Goal: Information Seeking & Learning: Find specific fact

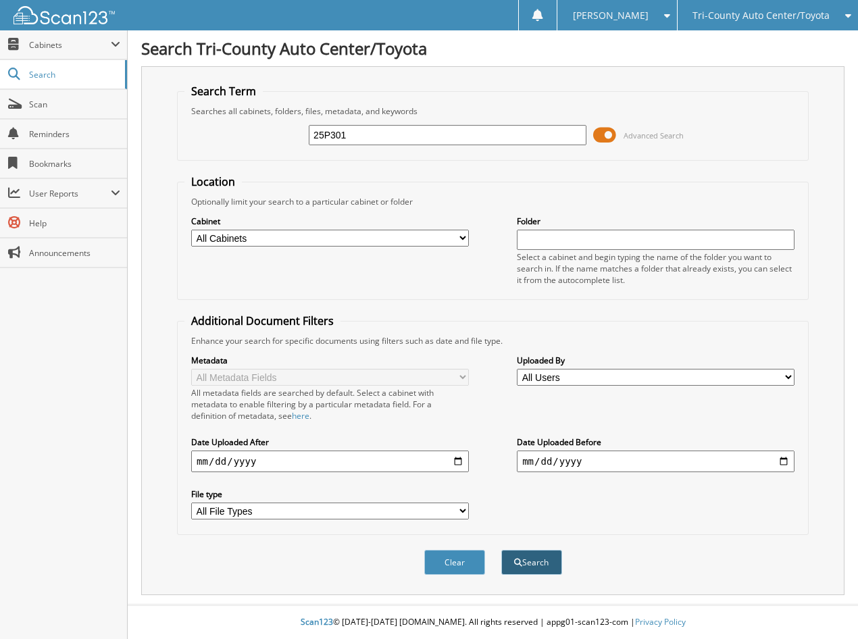
type input "25P301"
click at [504, 570] on button "Search" at bounding box center [531, 562] width 61 height 25
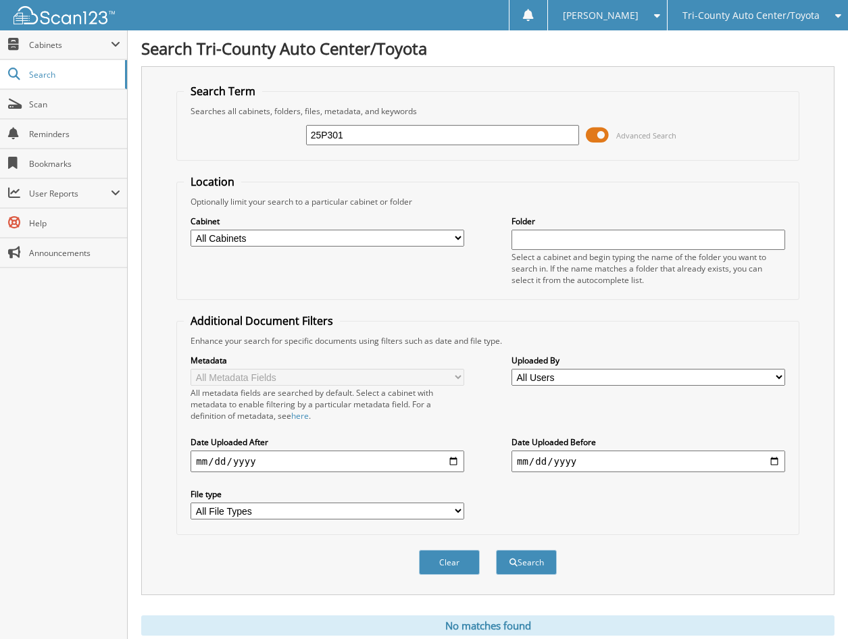
click at [600, 131] on span at bounding box center [597, 135] width 23 height 20
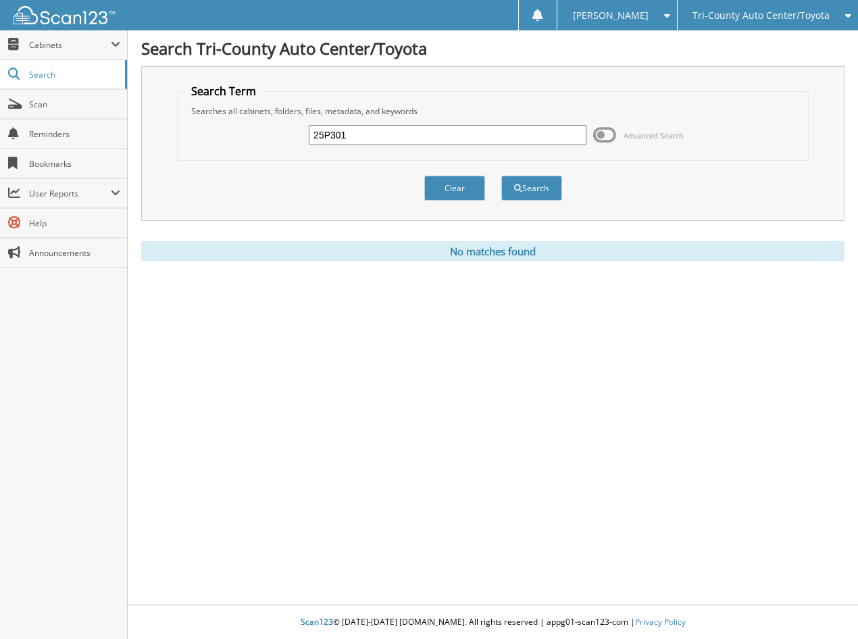
drag, startPoint x: 336, startPoint y: 132, endPoint x: 219, endPoint y: 136, distance: 116.2
click at [219, 136] on div "25P301 Advanced Search" at bounding box center [492, 135] width 617 height 36
paste input "P3276"
type input "P3276"
click at [535, 188] on button "Search" at bounding box center [531, 188] width 61 height 25
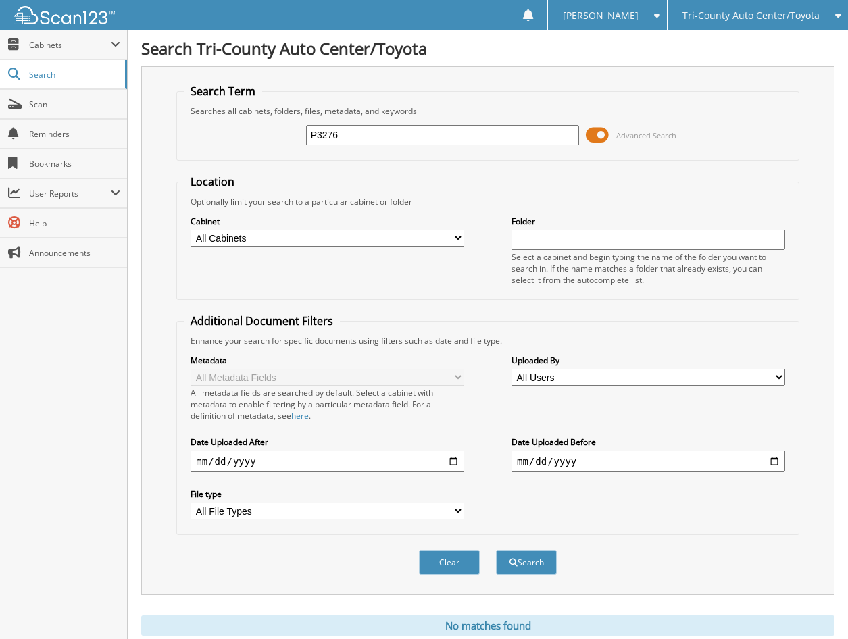
click at [605, 132] on span at bounding box center [597, 135] width 23 height 20
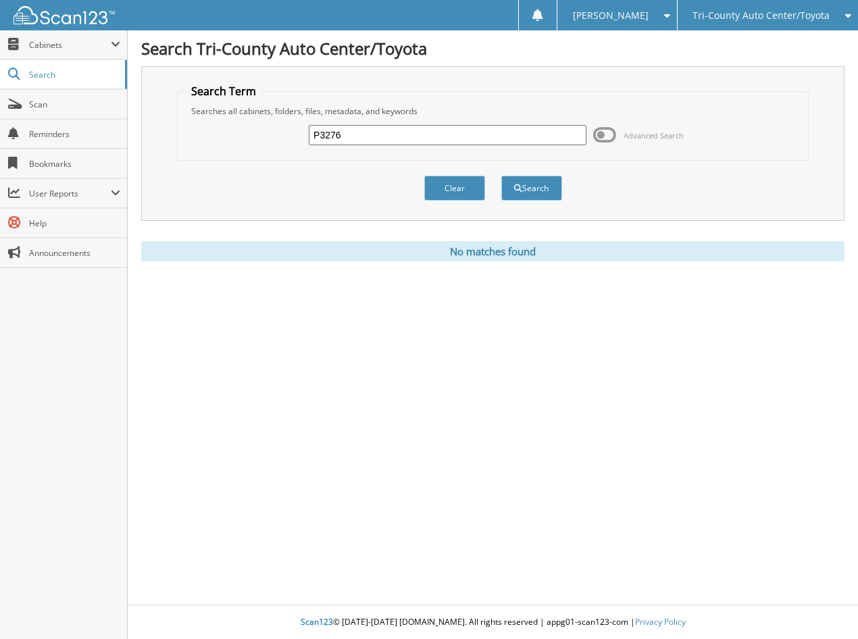
drag, startPoint x: 392, startPoint y: 132, endPoint x: 193, endPoint y: 150, distance: 200.0
click at [193, 150] on div "P3276 Advanced Search" at bounding box center [492, 135] width 617 height 36
paste input "68"
type input "P3268"
click at [556, 197] on button "Search" at bounding box center [531, 188] width 61 height 25
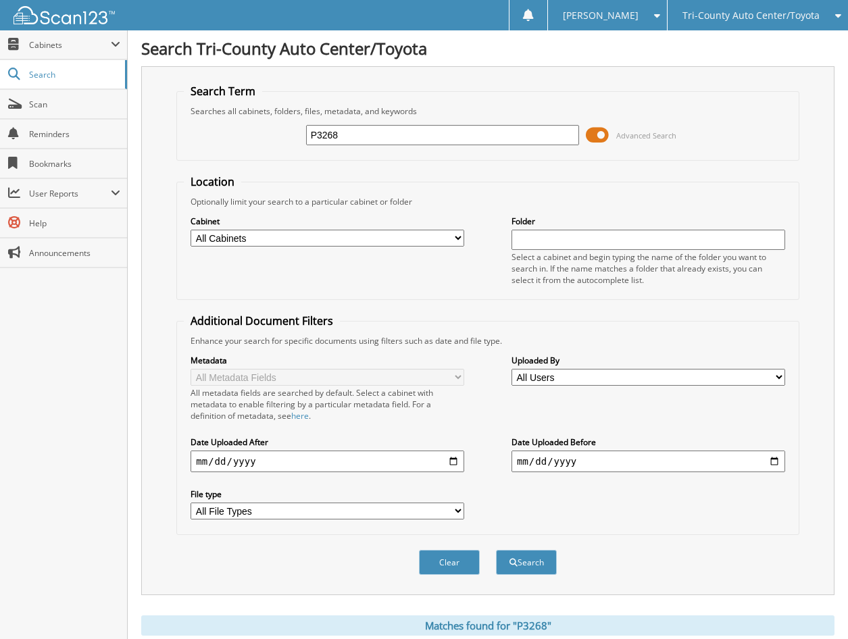
click at [607, 132] on span at bounding box center [597, 135] width 23 height 20
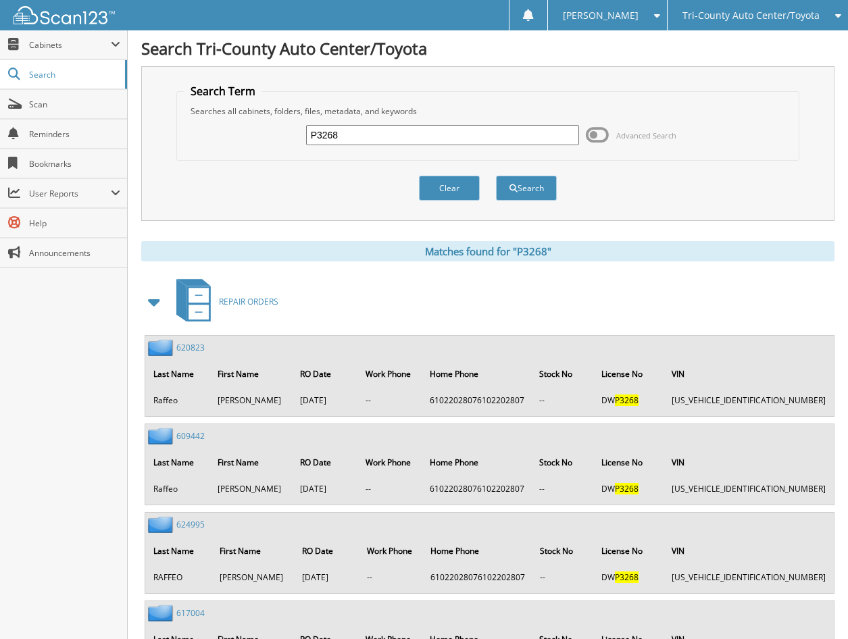
click at [155, 301] on span at bounding box center [154, 302] width 19 height 24
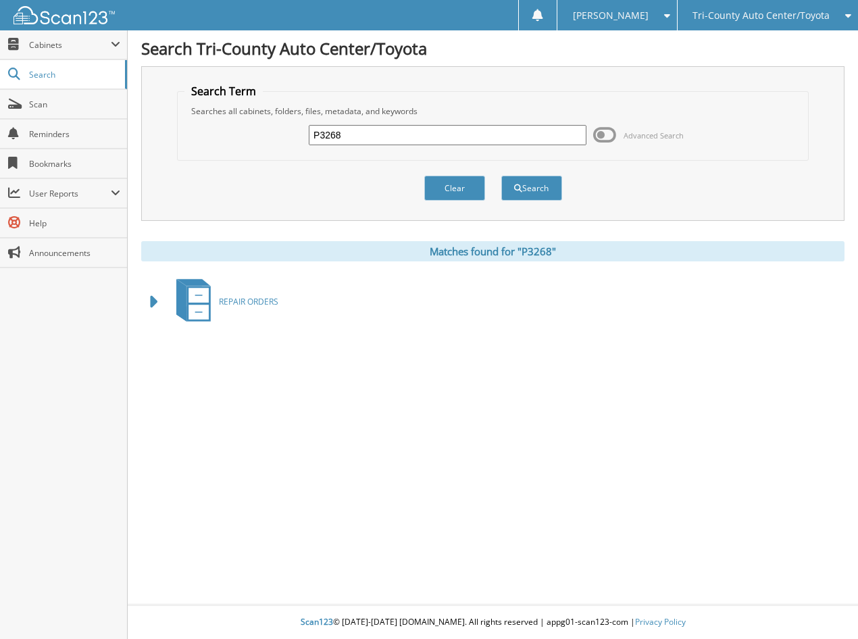
paste input "96"
drag, startPoint x: 337, startPoint y: 132, endPoint x: 244, endPoint y: 147, distance: 94.4
click at [244, 147] on div "P3296 Advanced Search" at bounding box center [492, 135] width 617 height 36
type input "P3296"
click at [537, 191] on button "Search" at bounding box center [531, 188] width 61 height 25
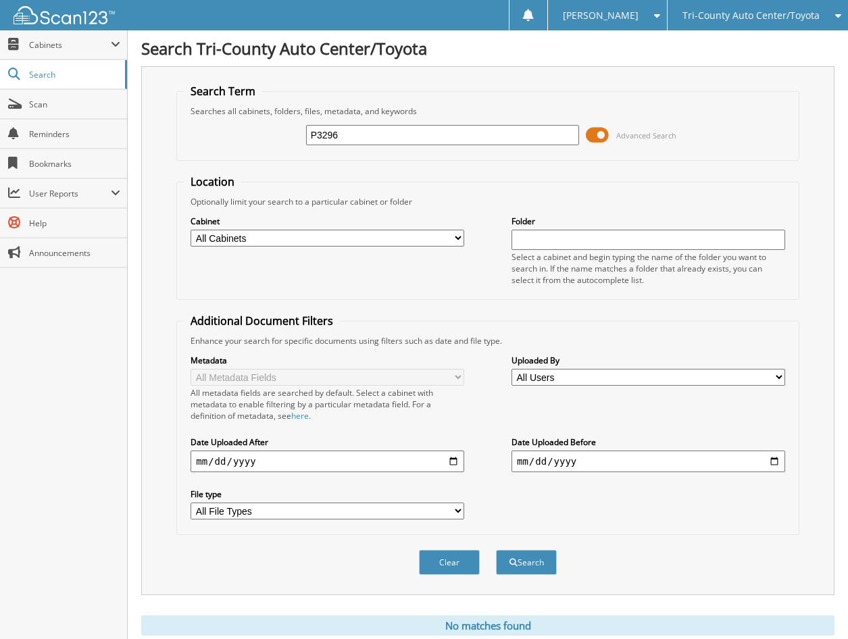
click at [602, 135] on span at bounding box center [597, 135] width 23 height 20
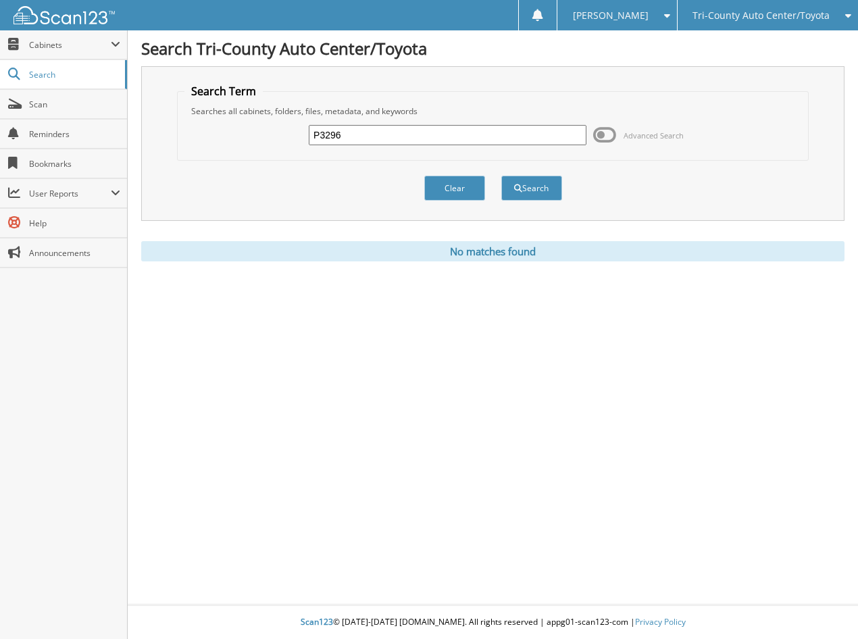
drag, startPoint x: 292, startPoint y: 140, endPoint x: 174, endPoint y: 153, distance: 118.1
click at [174, 153] on div "Search Term Searches all cabinets, folders, files, metadata, and keywords P3296…" at bounding box center [492, 143] width 703 height 155
paste input "25P328"
type input "25P328"
click at [531, 192] on button "Search" at bounding box center [531, 188] width 61 height 25
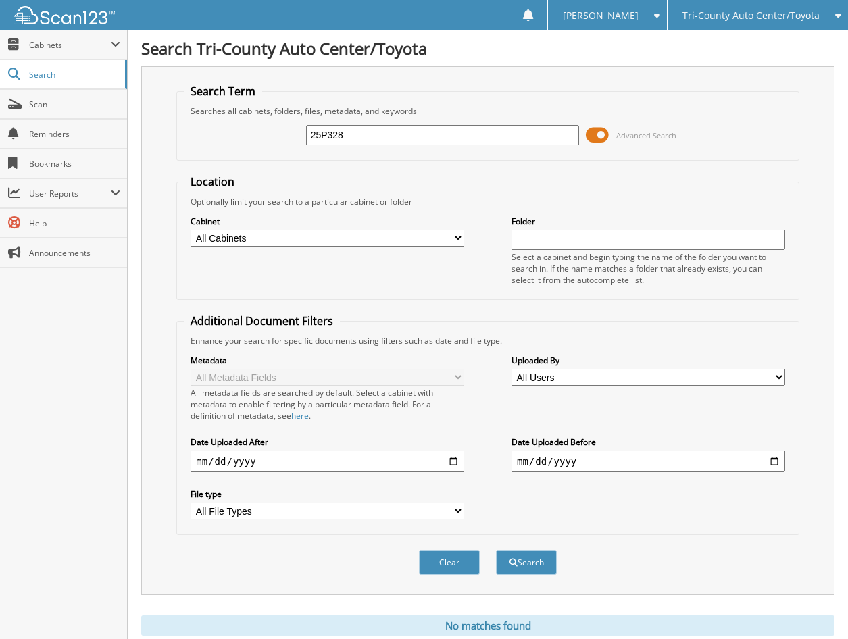
click at [602, 135] on span at bounding box center [597, 135] width 23 height 20
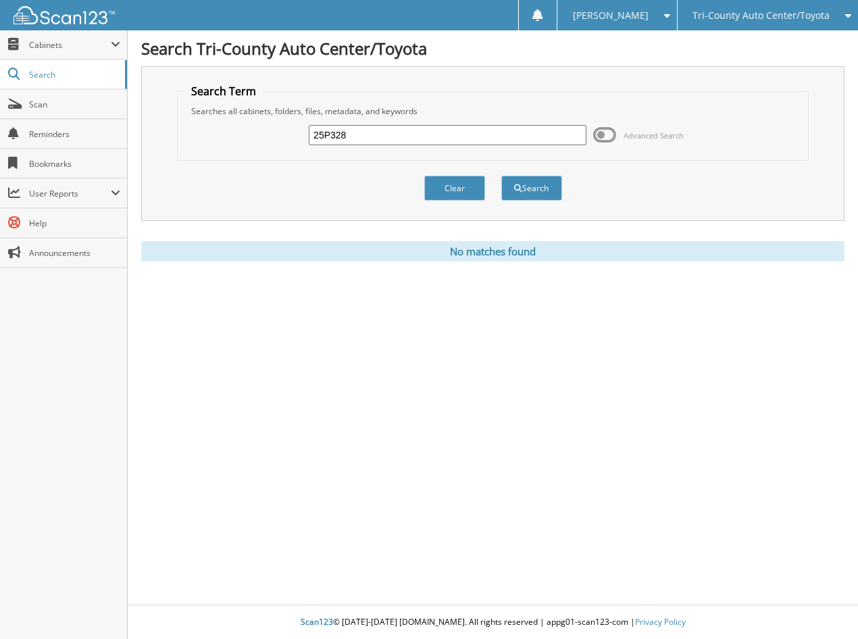
click at [672, 481] on div "Search Tri-County Auto Center/Toyota Search Term Searches all cabinets, folders…" at bounding box center [493, 319] width 730 height 639
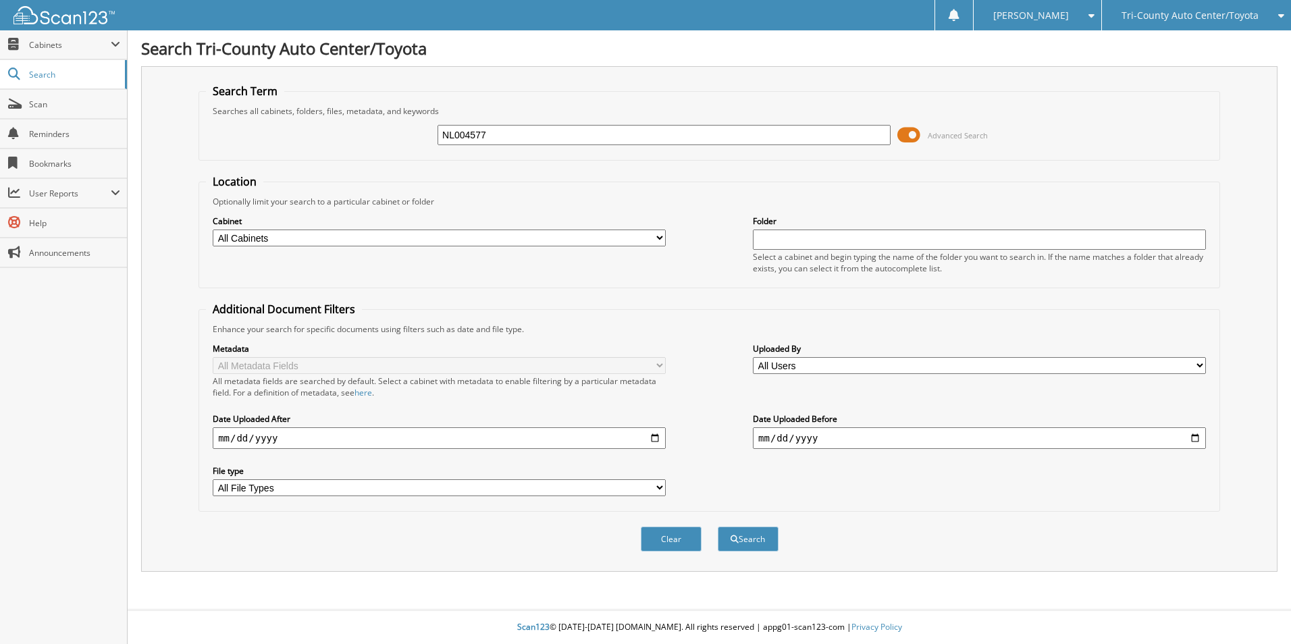
type input "NL004577"
click at [718, 527] on button "Search" at bounding box center [748, 539] width 61 height 25
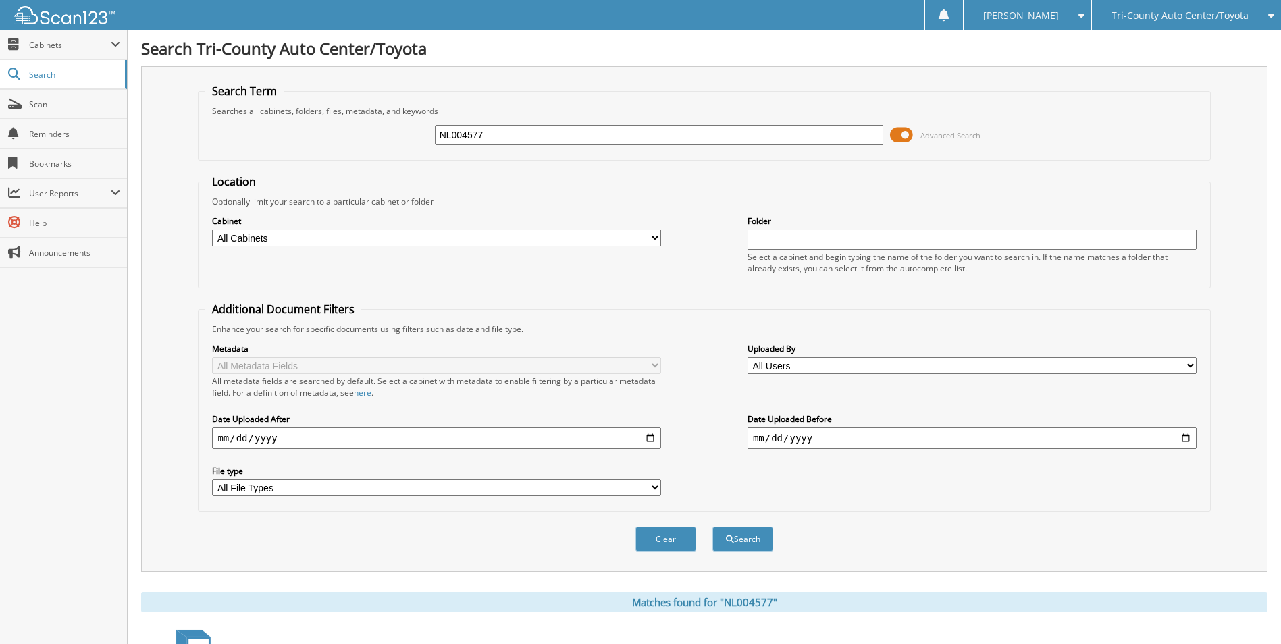
click at [900, 135] on span at bounding box center [901, 135] width 23 height 20
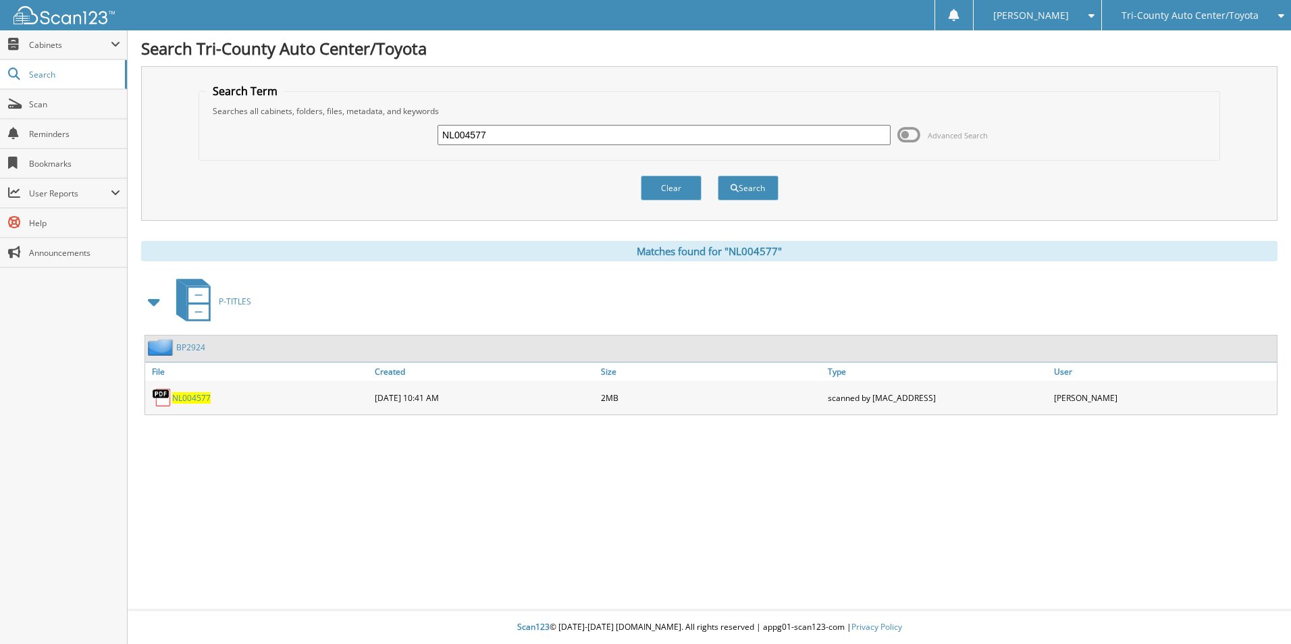
click at [179, 398] on span "NL004577" at bounding box center [191, 397] width 38 height 11
click at [1197, 11] on span "Tri-County Auto Center/Toyota" at bounding box center [1190, 15] width 137 height 8
click at [1188, 46] on link "Tri-County Chrysler Jeep Dodge" at bounding box center [1196, 42] width 189 height 24
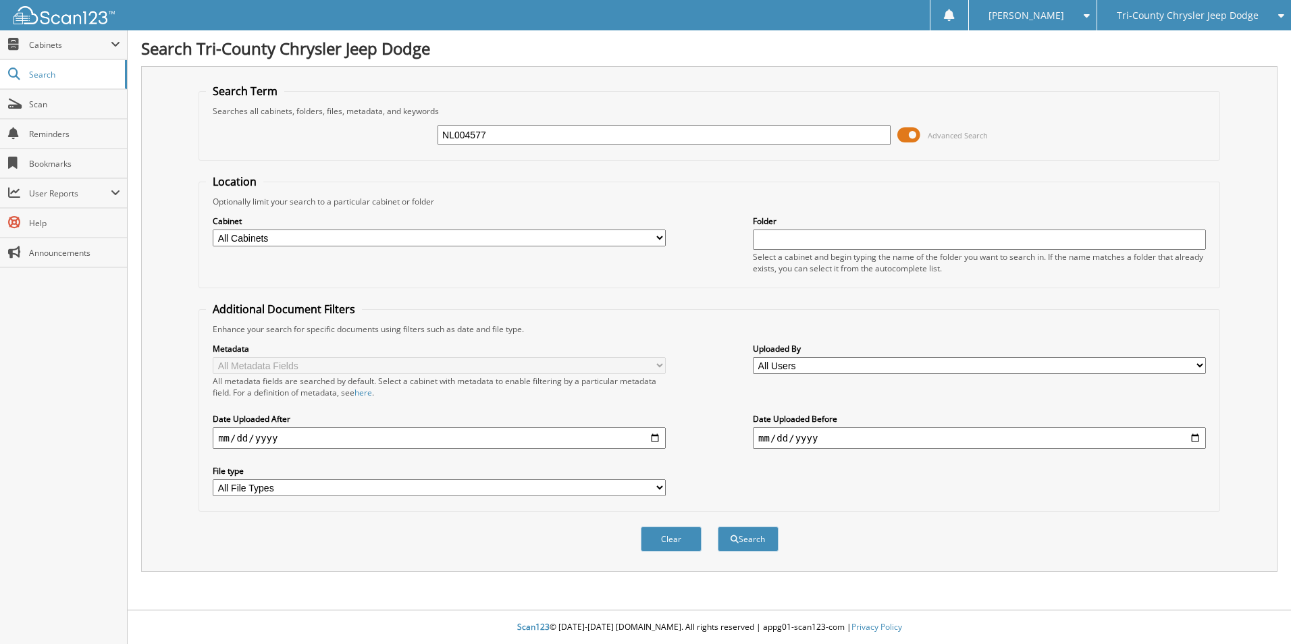
type input "NL004577"
click at [909, 135] on span at bounding box center [909, 135] width 23 height 20
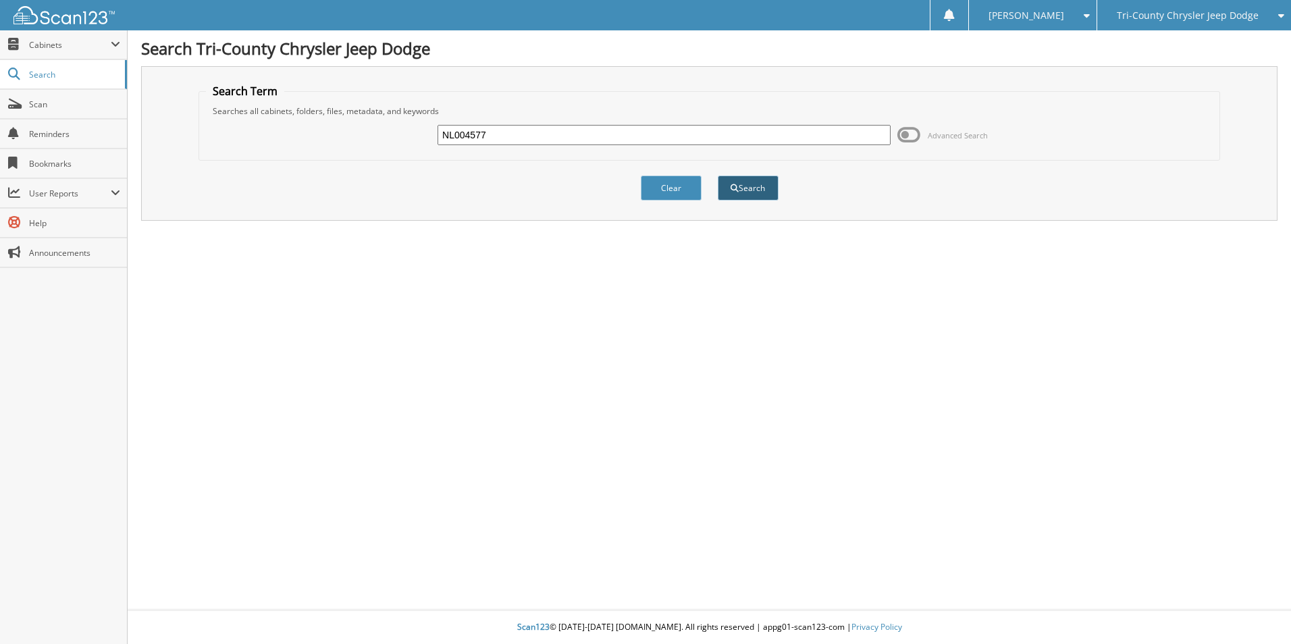
click at [742, 182] on button "Search" at bounding box center [748, 188] width 61 height 25
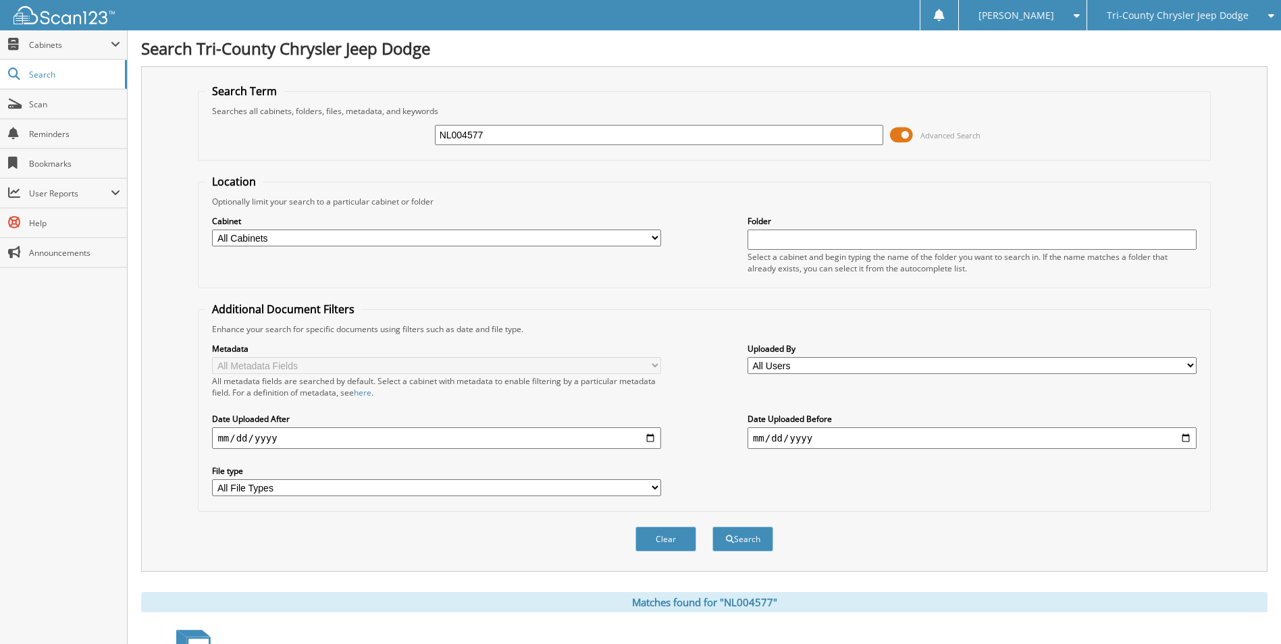
click at [905, 138] on span at bounding box center [901, 135] width 23 height 20
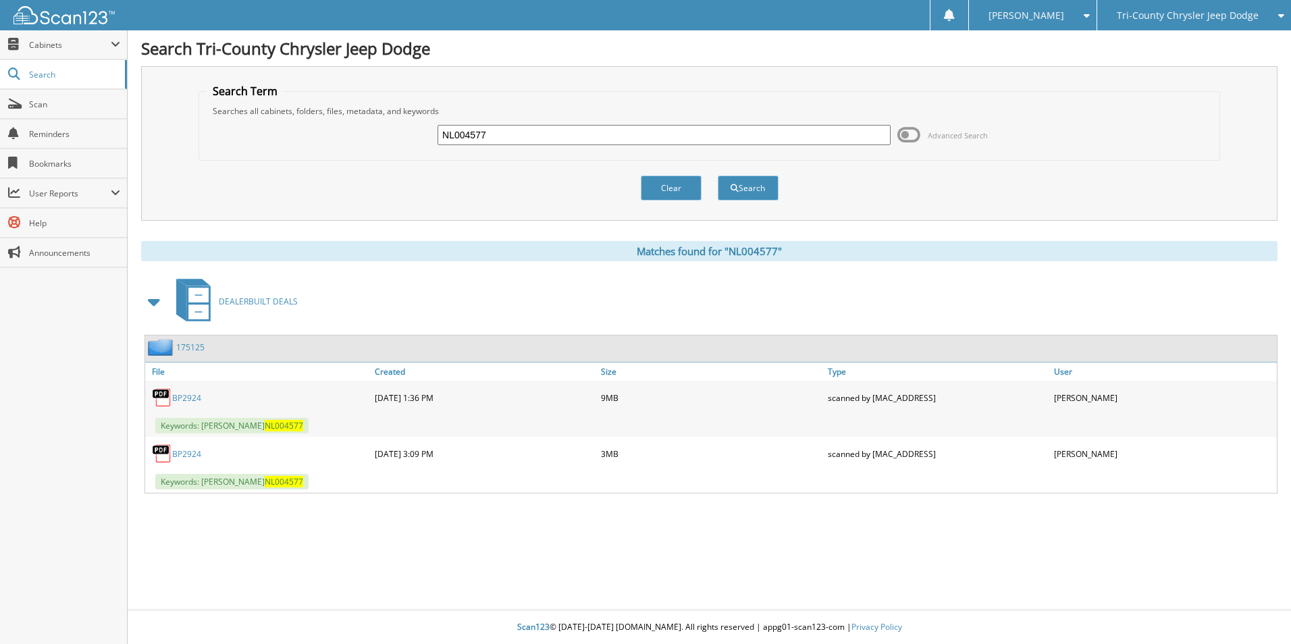
click at [192, 453] on link "BP2924" at bounding box center [186, 453] width 29 height 11
